Goal: Task Accomplishment & Management: Manage account settings

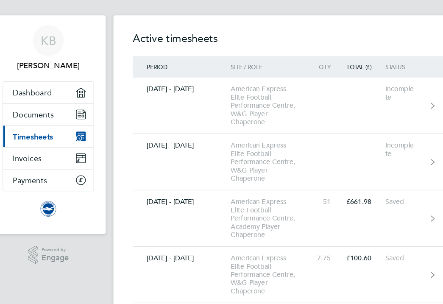
click at [53, 130] on span "Timesheets" at bounding box center [50, 129] width 35 height 8
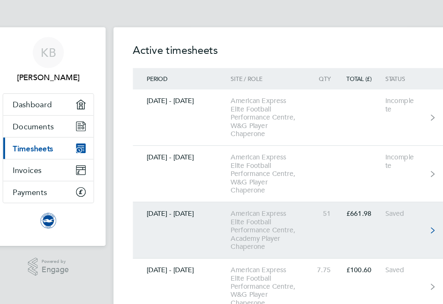
click at [376, 199] on link "[DATE] - [DATE] American Express Elite Football Performance Centre, Academy Pla…" at bounding box center [274, 200] width 275 height 49
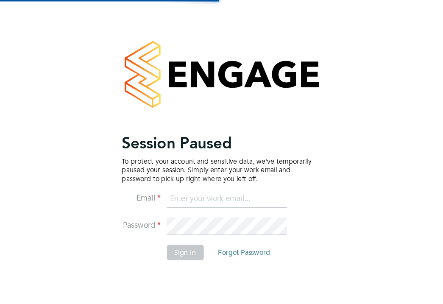
type input "[EMAIL_ADDRESS][DOMAIN_NAME]"
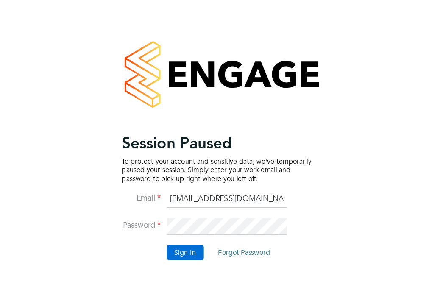
click at [186, 221] on button "Sign In" at bounding box center [183, 220] width 32 height 14
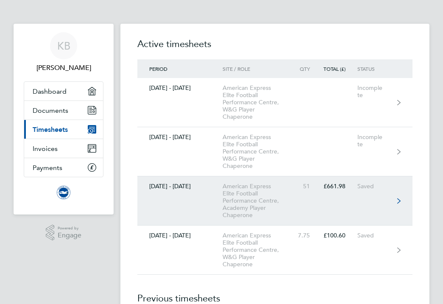
click at [231, 211] on div "American Express Elite Football Performance Centre, Academy Player Chaperone" at bounding box center [259, 201] width 72 height 36
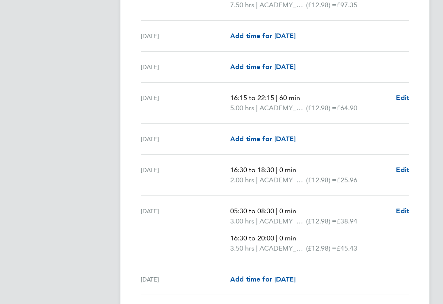
scroll to position [950, 0]
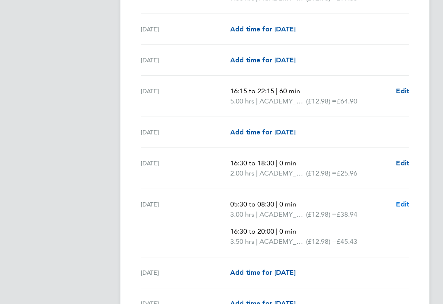
click at [405, 204] on span "Edit" at bounding box center [402, 204] width 13 height 8
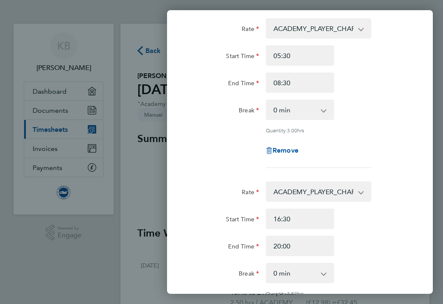
scroll to position [52, 0]
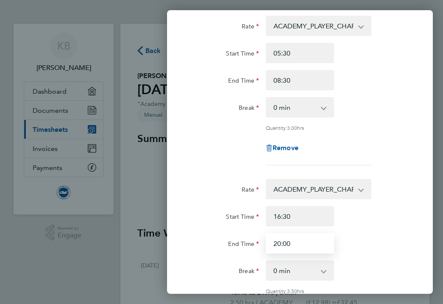
click at [295, 241] on input "20:00" at bounding box center [300, 243] width 68 height 20
type input "2"
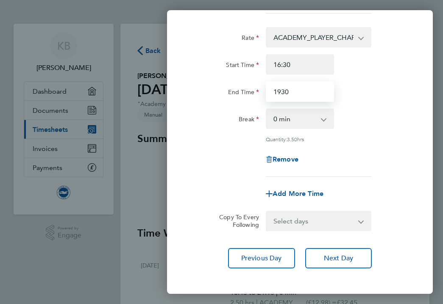
scroll to position [242, 0]
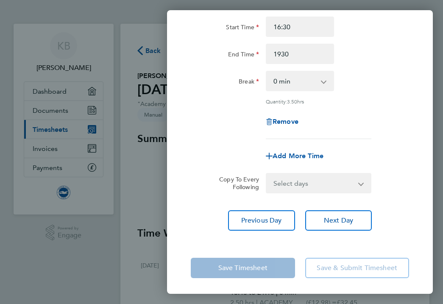
type input "19:30"
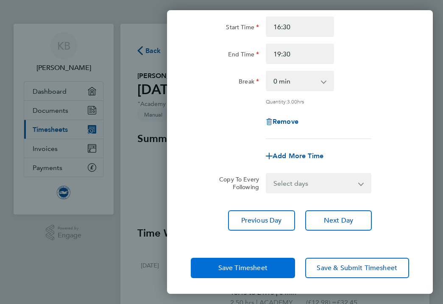
click at [261, 268] on app-form-button "Save Timesheet" at bounding box center [245, 268] width 109 height 20
click at [253, 268] on span "Save Timesheet" at bounding box center [242, 268] width 49 height 8
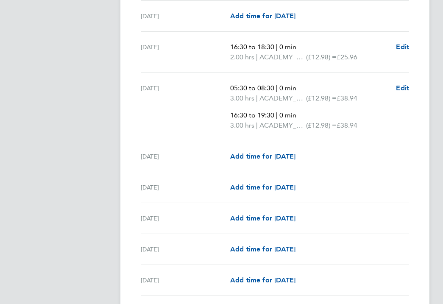
scroll to position [1133, 0]
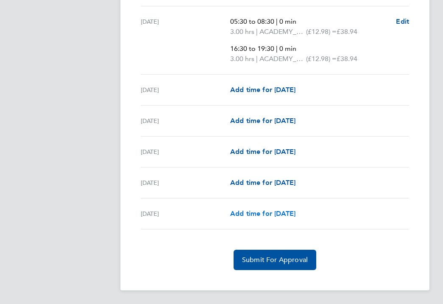
click at [262, 214] on span "Add time for Tue 30 Sep" at bounding box center [262, 213] width 65 height 8
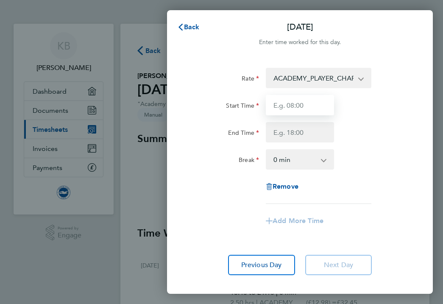
click at [292, 112] on input "Start Time" at bounding box center [300, 105] width 68 height 20
type input "16:30"
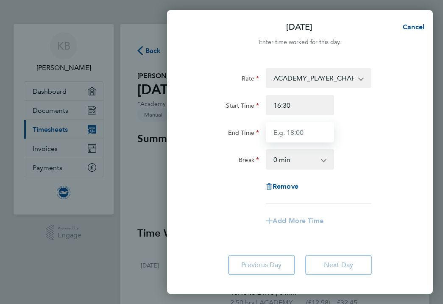
click at [287, 134] on input "End Time" at bounding box center [300, 132] width 68 height 20
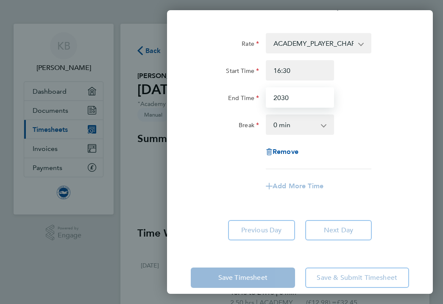
scroll to position [46, 0]
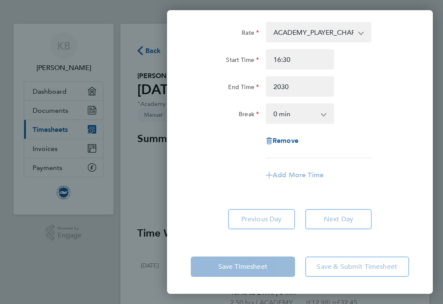
type input "20:30"
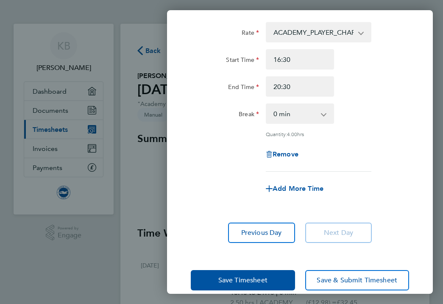
click at [244, 270] on app-form-button "Save Timesheet" at bounding box center [245, 280] width 109 height 20
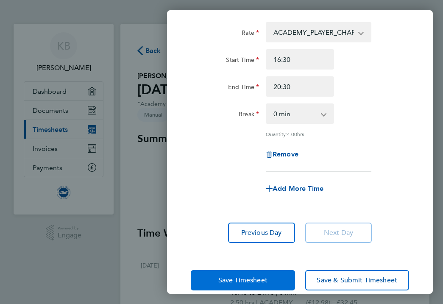
click at [242, 282] on span "Save Timesheet" at bounding box center [242, 280] width 49 height 8
